Goal: Task Accomplishment & Management: Manage account settings

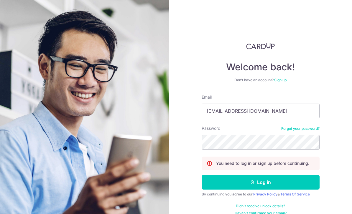
type input "[EMAIL_ADDRESS][DOMAIN_NAME]"
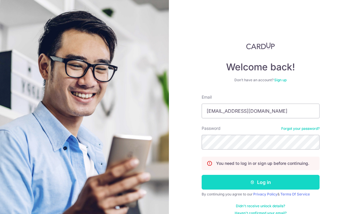
click at [294, 186] on button "Log in" at bounding box center [261, 182] width 118 height 15
click at [298, 183] on button "Log in" at bounding box center [261, 182] width 118 height 15
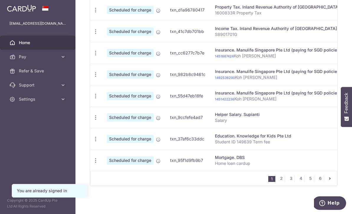
scroll to position [246, 0]
click at [281, 197] on div at bounding box center [177, 108] width 355 height 216
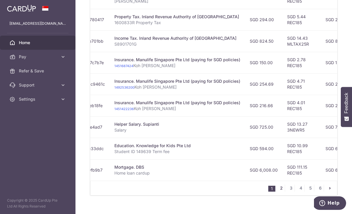
scroll to position [0, 101]
click at [281, 192] on link "2" at bounding box center [281, 188] width 7 height 7
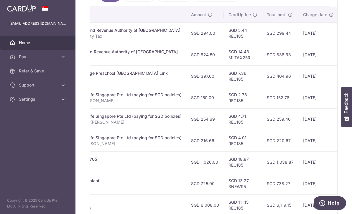
scroll to position [0, 160]
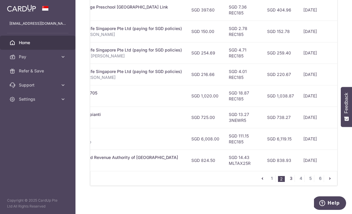
click at [288, 182] on link "3" at bounding box center [290, 178] width 7 height 7
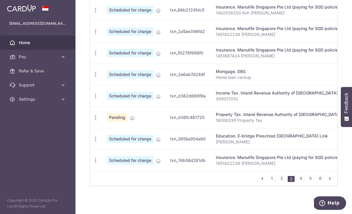
scroll to position [0, 0]
click at [300, 182] on link "4" at bounding box center [300, 178] width 7 height 7
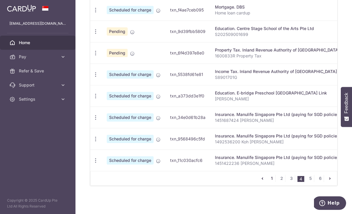
click at [273, 182] on link "1" at bounding box center [271, 178] width 7 height 7
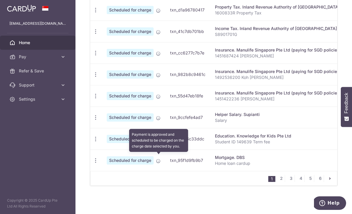
click at [156, 142] on icon at bounding box center [158, 139] width 5 height 5
click at [93, 142] on icon "button" at bounding box center [96, 139] width 6 height 6
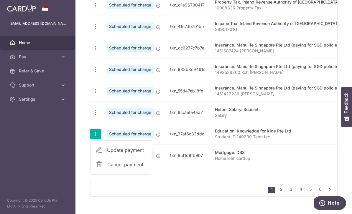
click at [182, 175] on div at bounding box center [176, 107] width 352 height 214
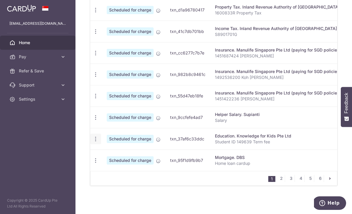
click at [93, 142] on icon "button" at bounding box center [96, 139] width 6 height 6
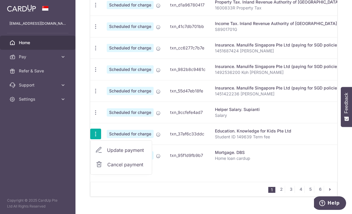
click at [107, 154] on span "Update payment" at bounding box center [127, 150] width 40 height 7
radio input "true"
type input "594.00"
type input "30/09/2025"
type input "Student ID 149639 Term fee"
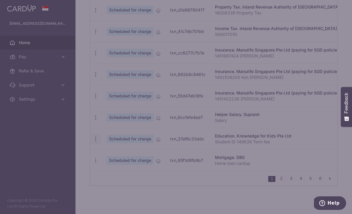
type input "REC185"
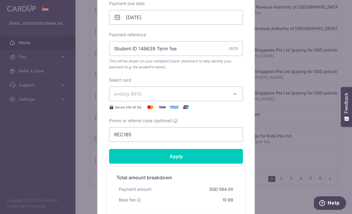
scroll to position [189, 0]
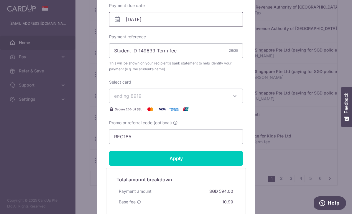
click at [182, 21] on input "30/09/2025" at bounding box center [176, 19] width 134 height 15
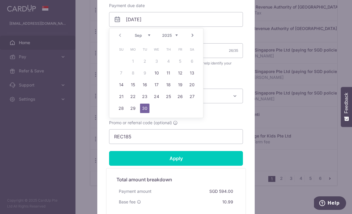
click at [156, 73] on link "10" at bounding box center [156, 72] width 9 height 9
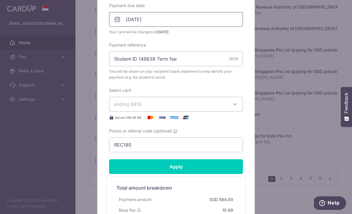
click at [180, 23] on input "10/09/2025" at bounding box center [176, 19] width 134 height 15
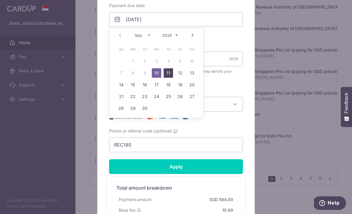
click at [167, 75] on link "11" at bounding box center [168, 72] width 9 height 9
type input "11/09/2025"
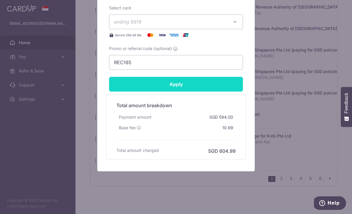
scroll to position [272, 0]
click at [134, 86] on input "Apply" at bounding box center [176, 84] width 134 height 15
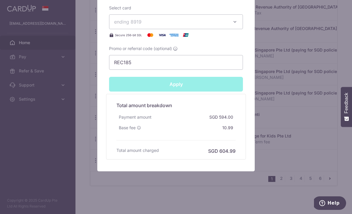
type input "Successfully Applied"
click at [60, 201] on div "Edit payment By clicking apply, you will make changes to all payments to Knowle…" at bounding box center [176, 107] width 352 height 214
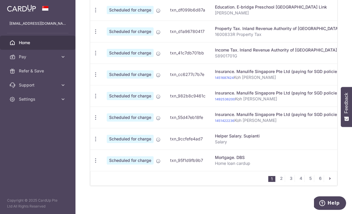
scroll to position [246, 0]
click at [278, 182] on link "2" at bounding box center [281, 178] width 7 height 7
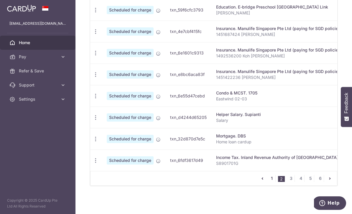
click at [273, 182] on link "1" at bounding box center [271, 178] width 7 height 7
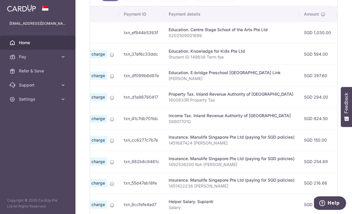
scroll to position [0, 36]
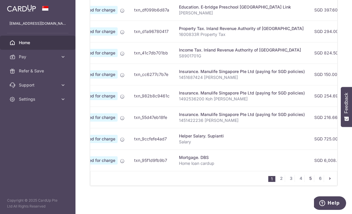
click at [310, 182] on link "5" at bounding box center [310, 178] width 7 height 7
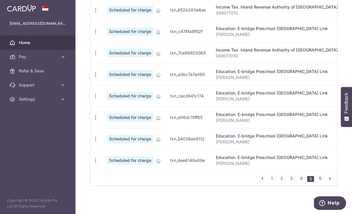
scroll to position [246, 0]
click at [301, 182] on link "4" at bounding box center [300, 178] width 7 height 7
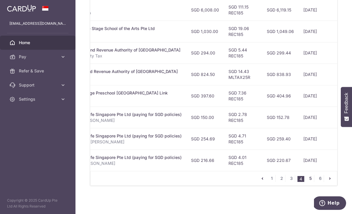
click at [311, 182] on link "5" at bounding box center [310, 178] width 7 height 7
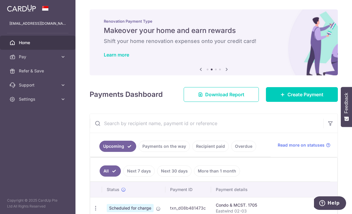
scroll to position [0, 0]
